Goal: Information Seeking & Learning: Learn about a topic

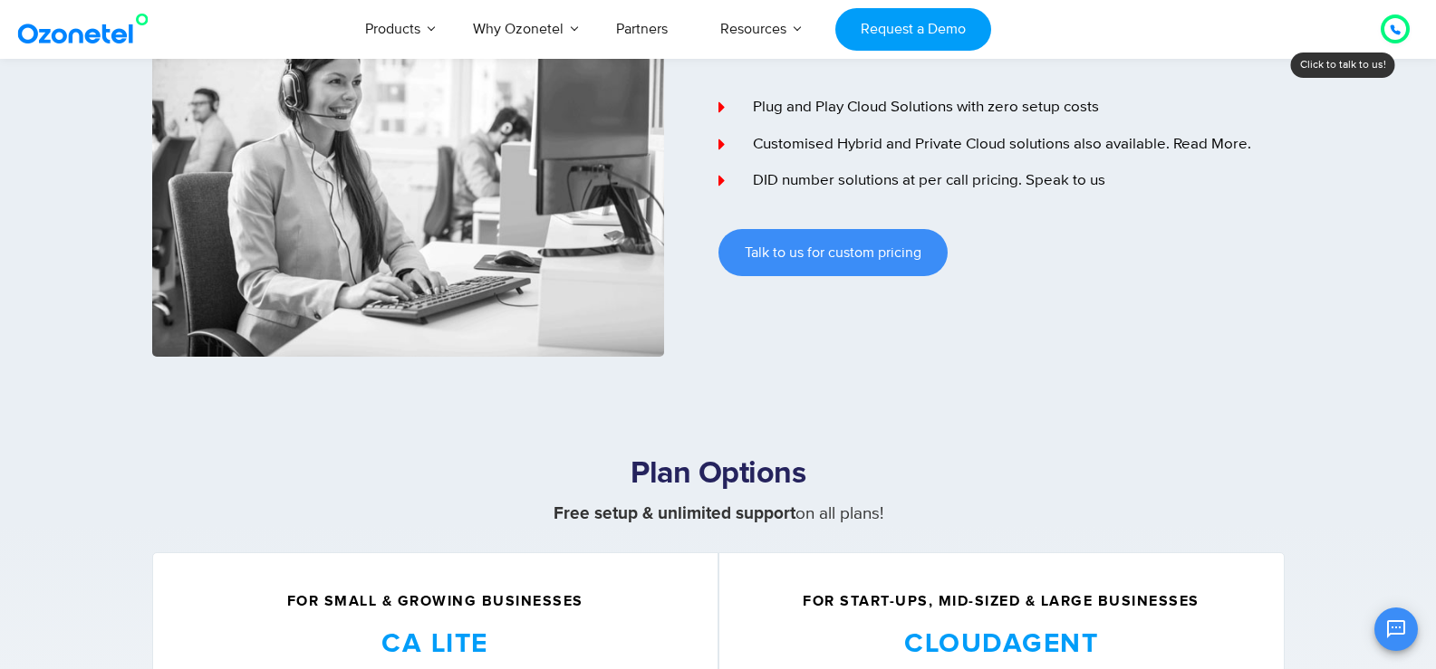
scroll to position [275, 0]
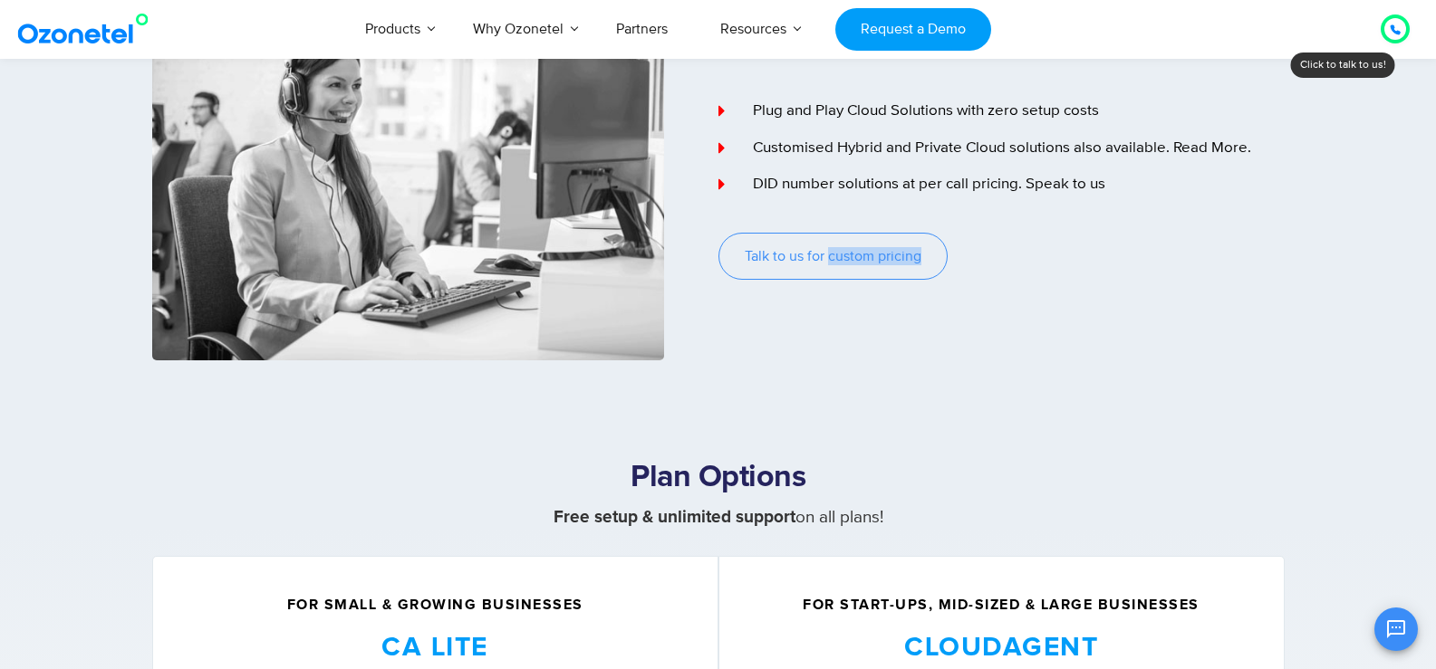
drag, startPoint x: 976, startPoint y: 258, endPoint x: 831, endPoint y: 265, distance: 145.1
click at [831, 265] on div "Talk to us for custom pricing" at bounding box center [1001, 256] width 566 height 47
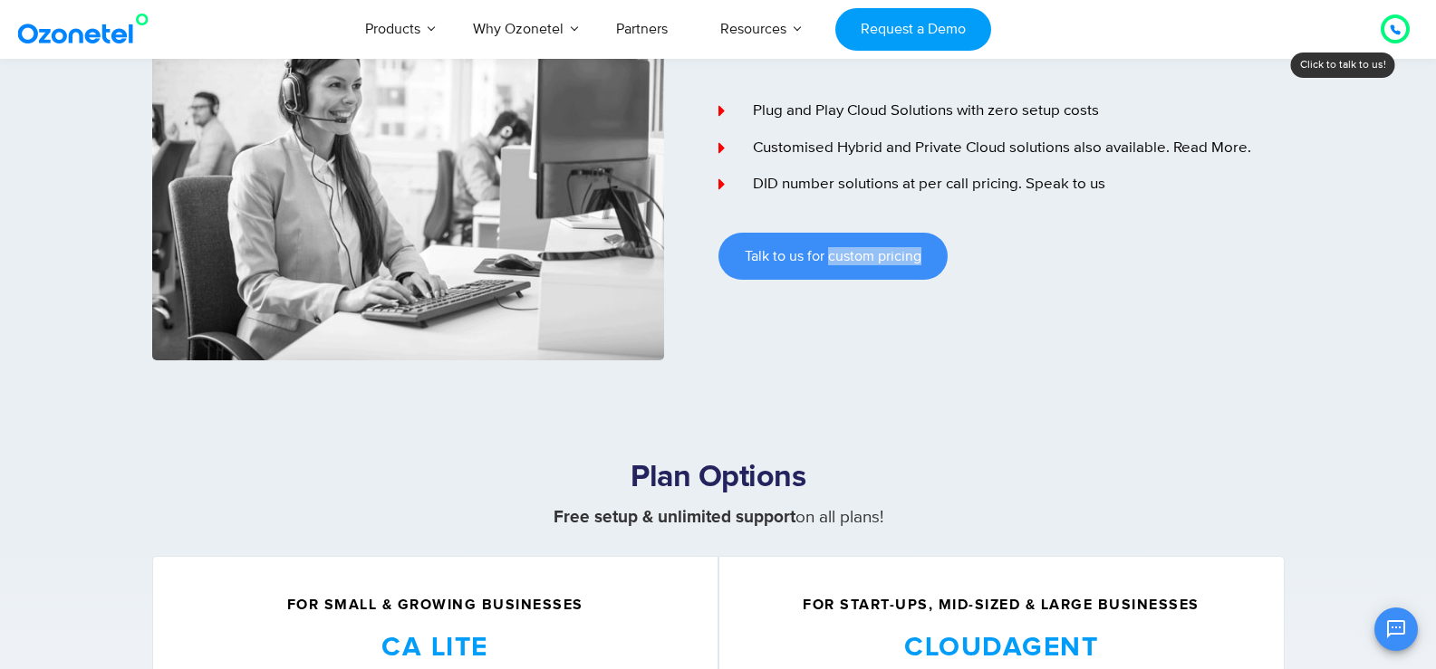
copy span "custom pricing"
